Goal: Task Accomplishment & Management: Manage account settings

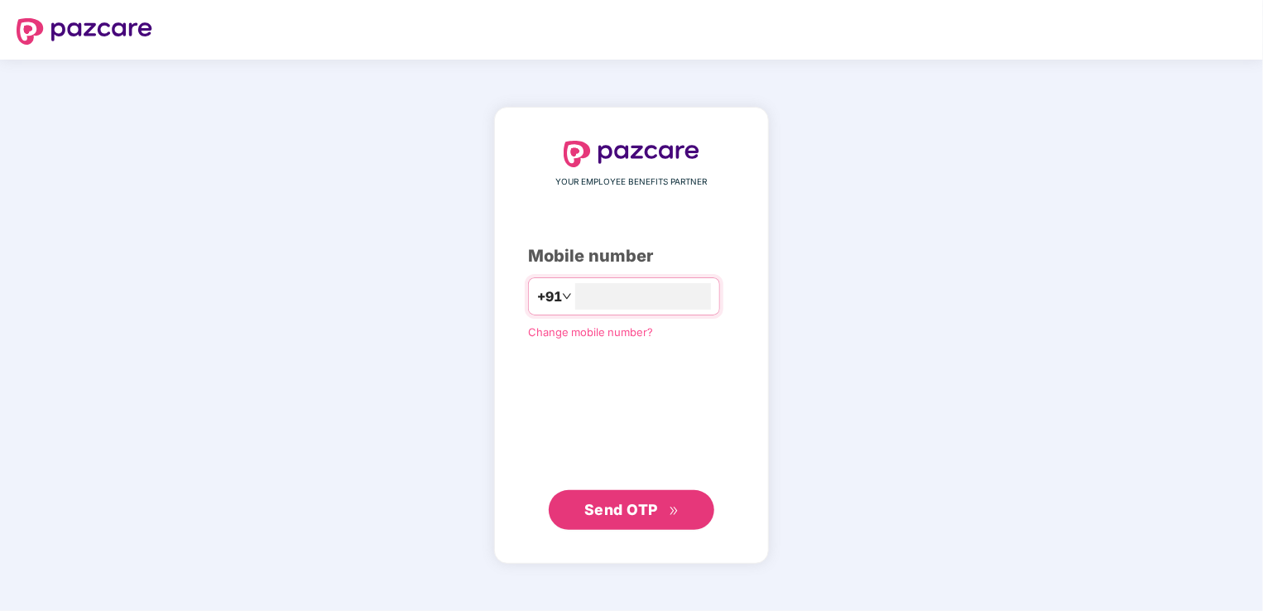
type input "**********"
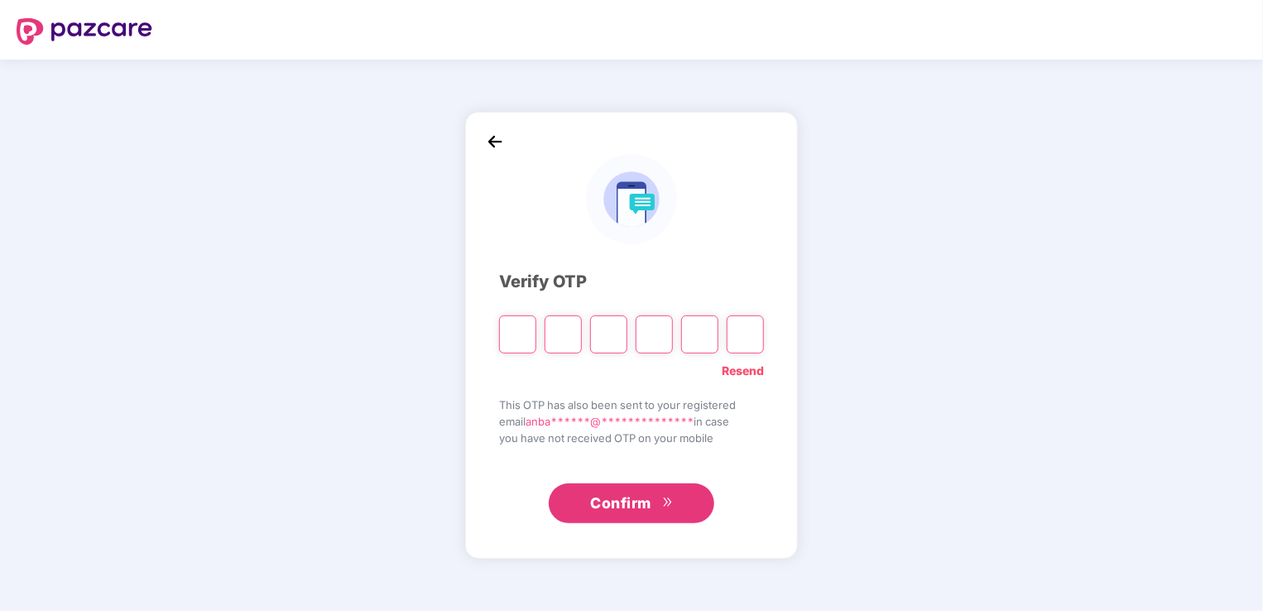
type input "*"
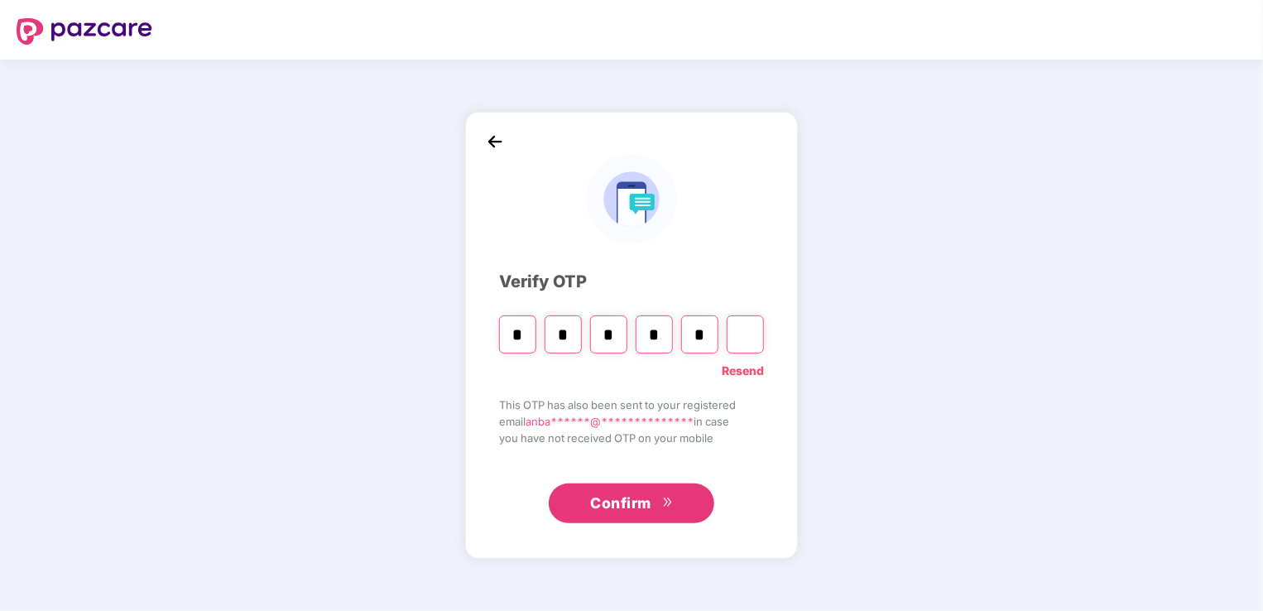
type input "*"
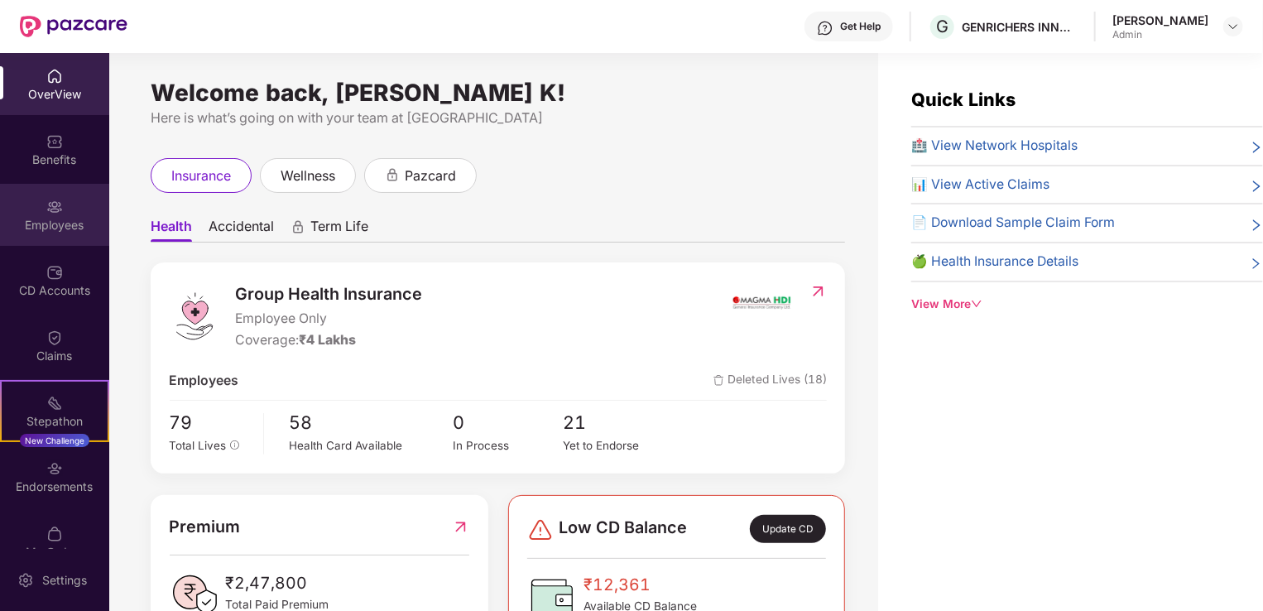
click at [51, 208] on img at bounding box center [54, 207] width 17 height 17
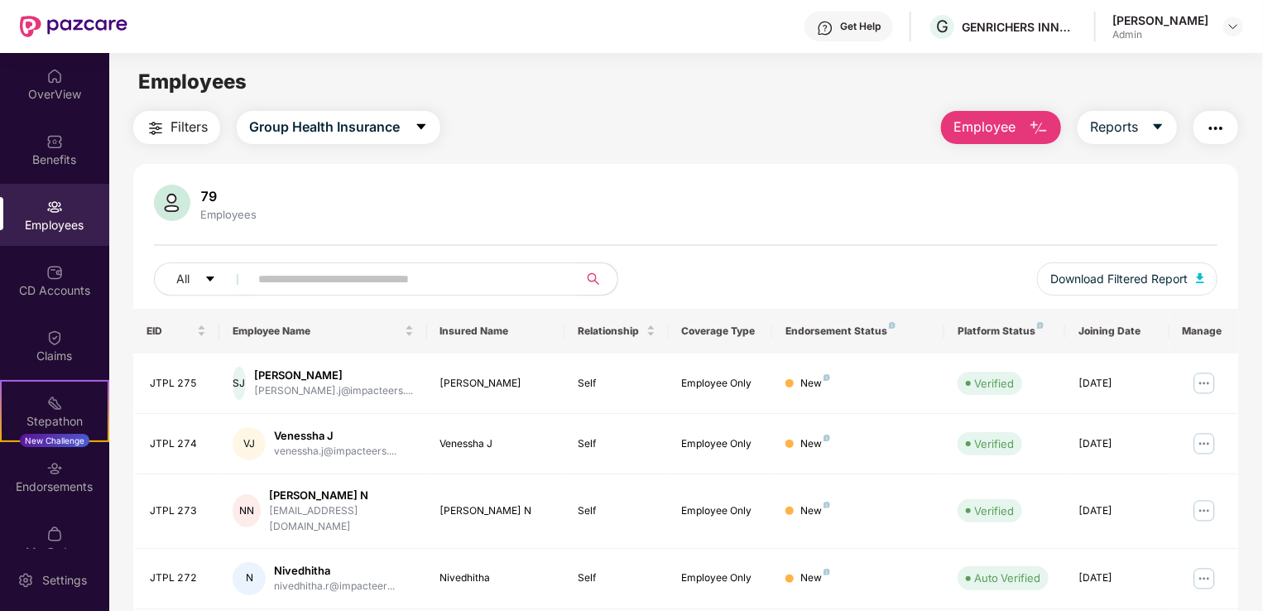
click at [1023, 128] on button "Employee" at bounding box center [1001, 127] width 120 height 33
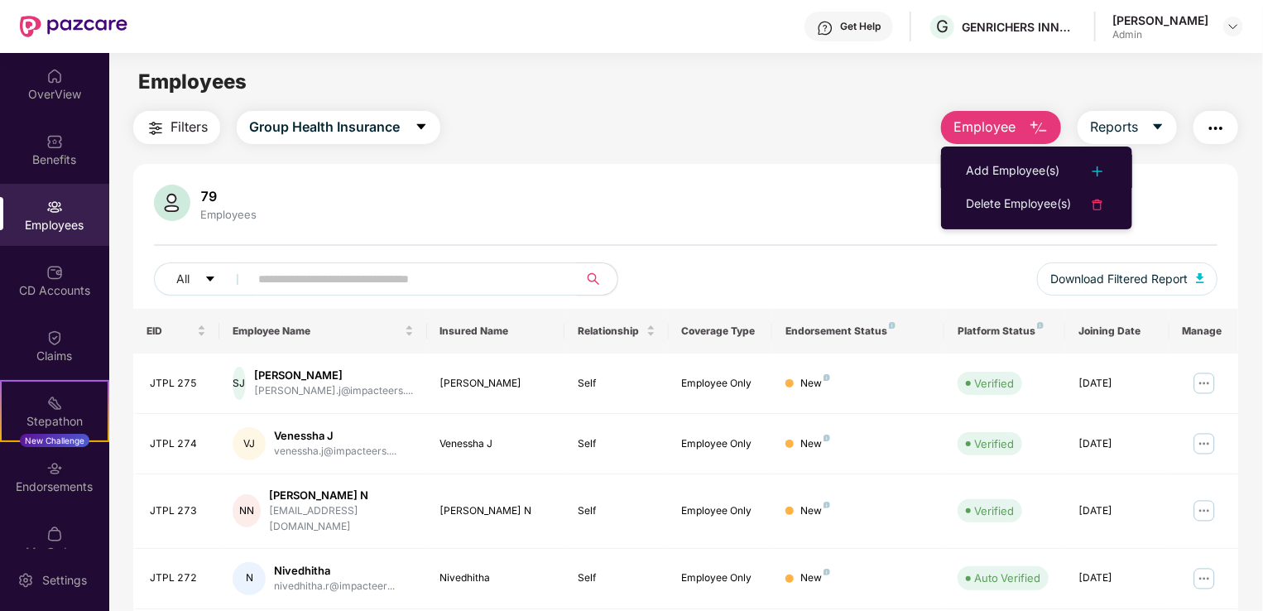
click at [836, 176] on div "79 Employees All Download Filtered Report EID Employee Name Insured Name Relati…" at bounding box center [685, 618] width 1105 height 909
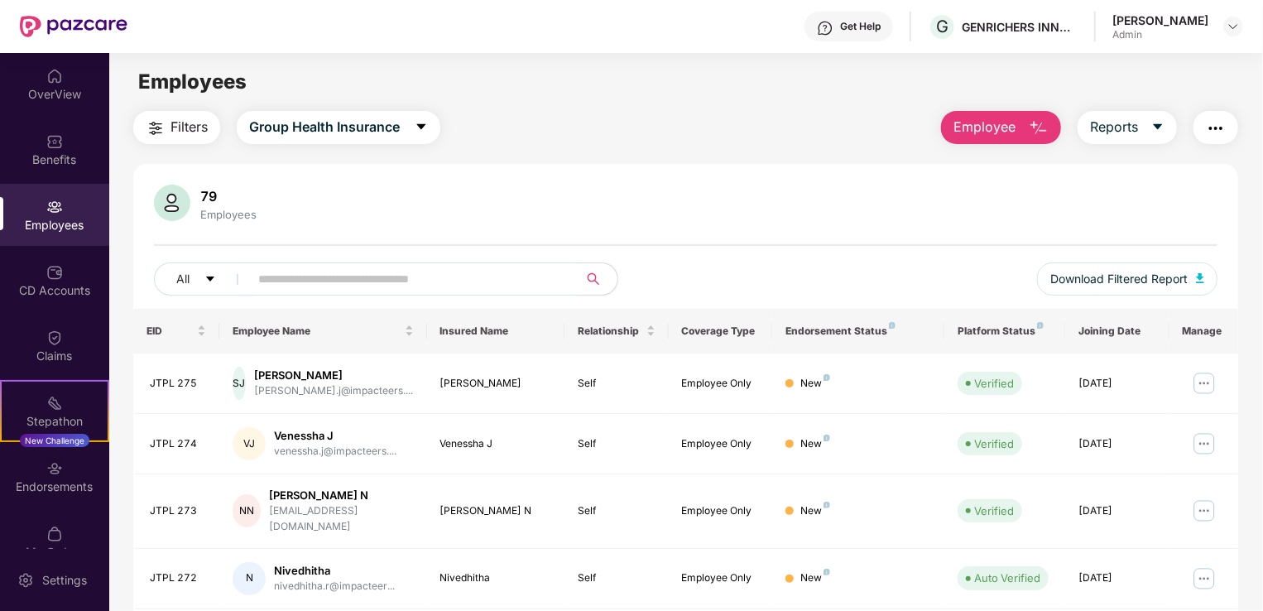
click at [990, 114] on button "Employee" at bounding box center [1001, 127] width 120 height 33
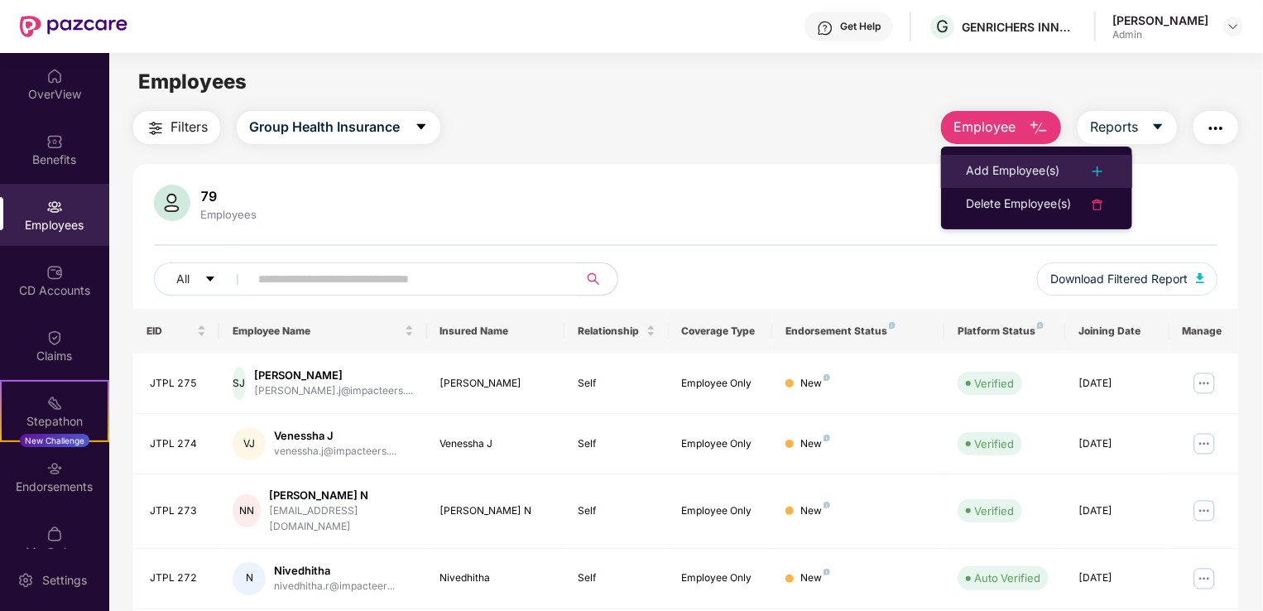
click at [1060, 160] on li "Add Employee(s)" at bounding box center [1036, 171] width 191 height 33
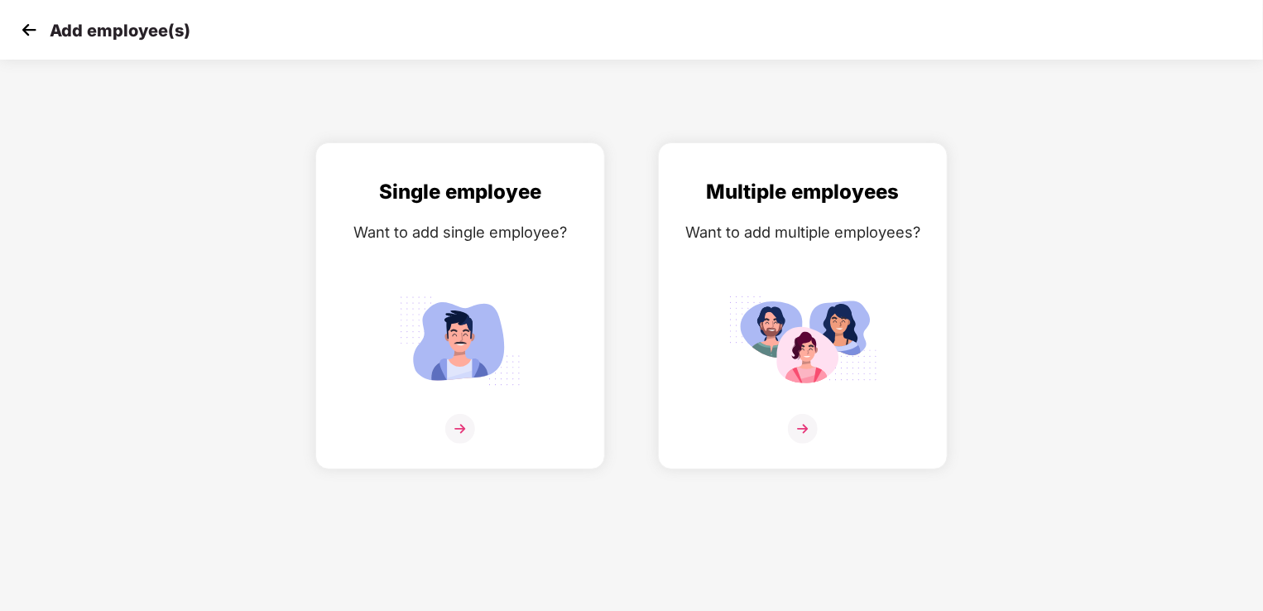
click at [25, 31] on img at bounding box center [29, 29] width 25 height 25
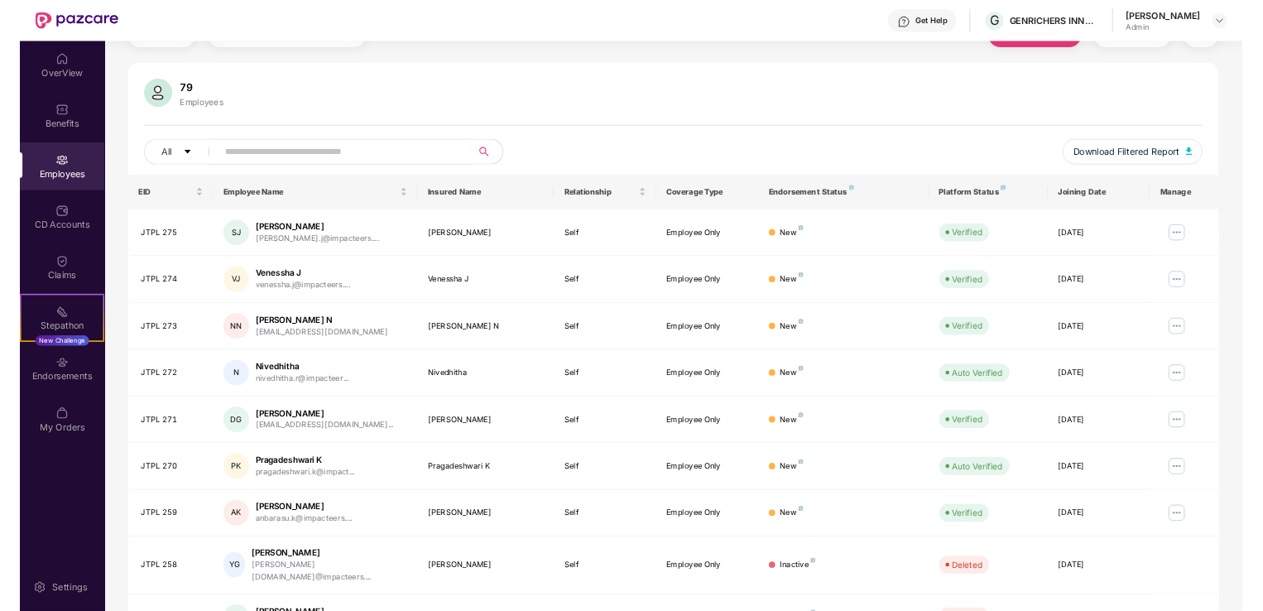
scroll to position [83, 0]
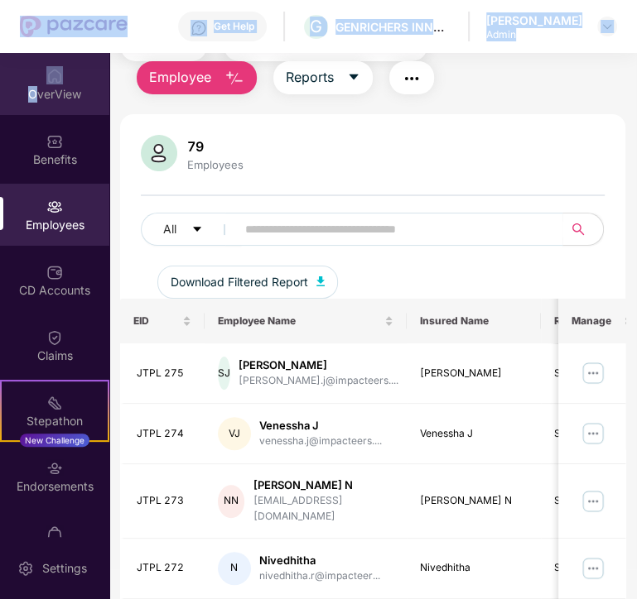
click at [31, 83] on div "Get Help G GENRICHERS INNOVATIONS PRIVATE LIMITED Anbarasu K Admin OverView Ben…" at bounding box center [318, 299] width 637 height 599
